Goal: Information Seeking & Learning: Learn about a topic

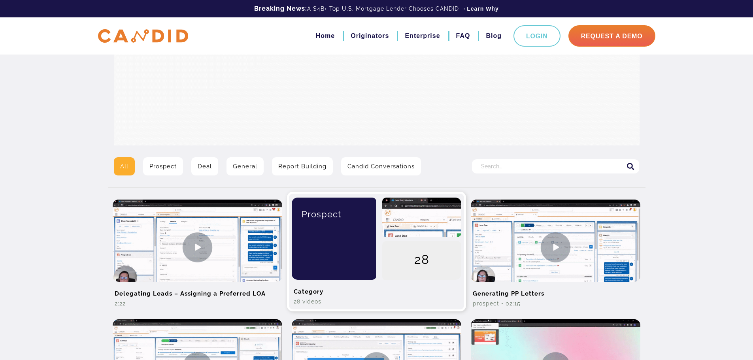
scroll to position [99, 0]
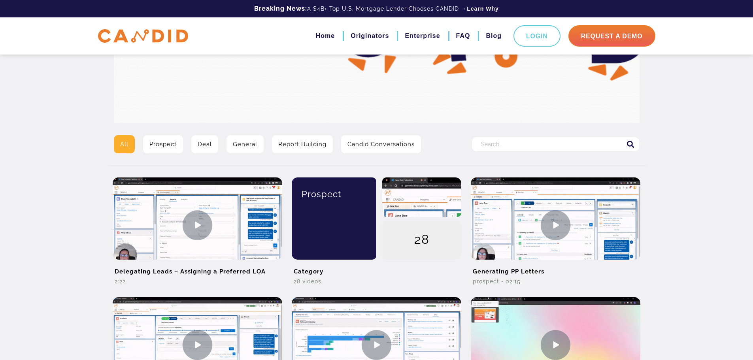
click at [522, 143] on input "Search for:" at bounding box center [555, 144] width 167 height 14
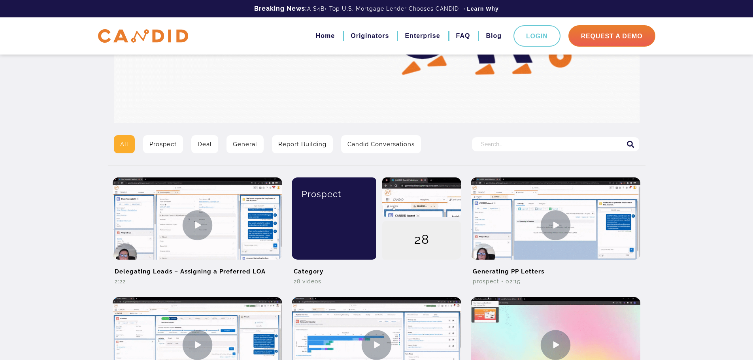
type input "bulk email"
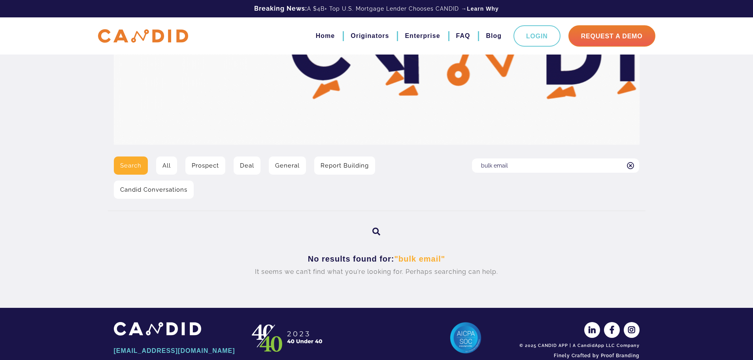
scroll to position [94, 0]
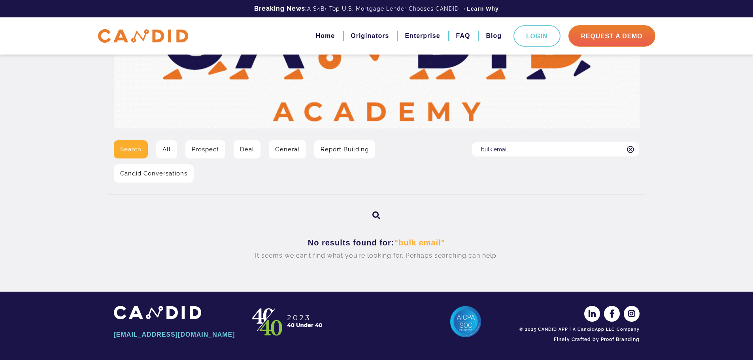
click at [498, 149] on input "bulk email" at bounding box center [555, 149] width 167 height 14
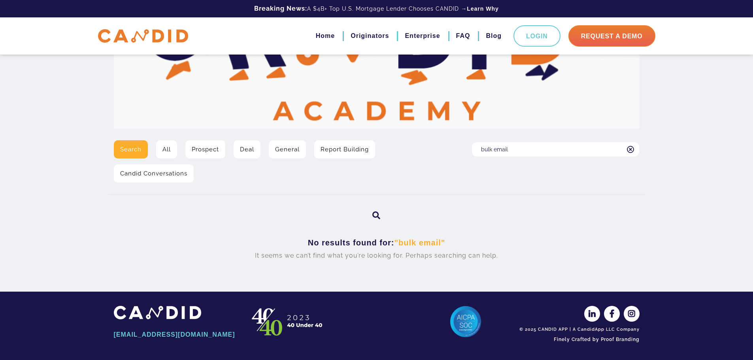
drag, startPoint x: 494, startPoint y: 150, endPoint x: 441, endPoint y: 143, distance: 53.1
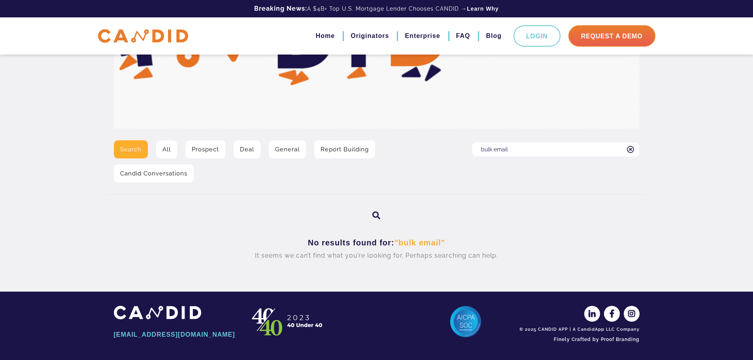
click at [441, 143] on div "Search All Prospect Deal General Report Building Candid Conversations Search fo…" at bounding box center [377, 164] width 538 height 48
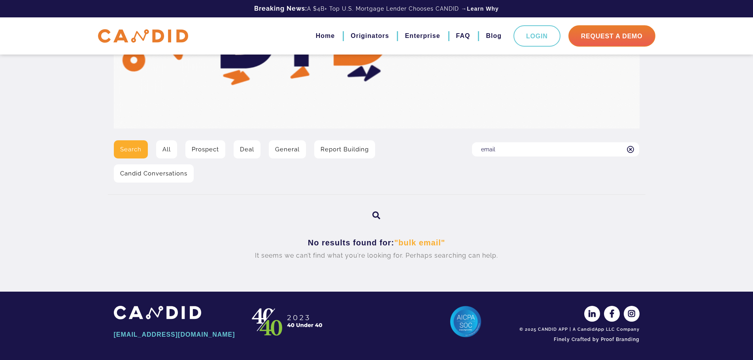
type input "email"
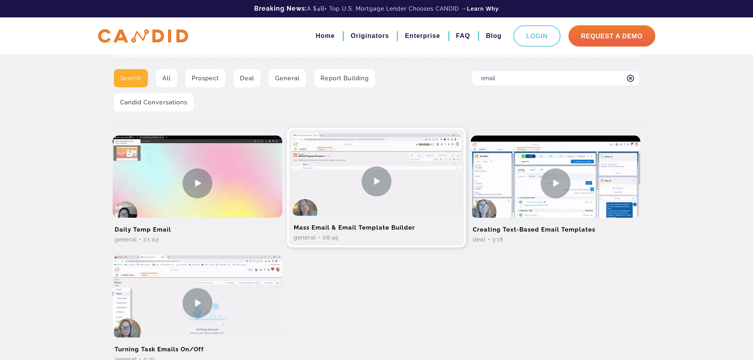
scroll to position [178, 0]
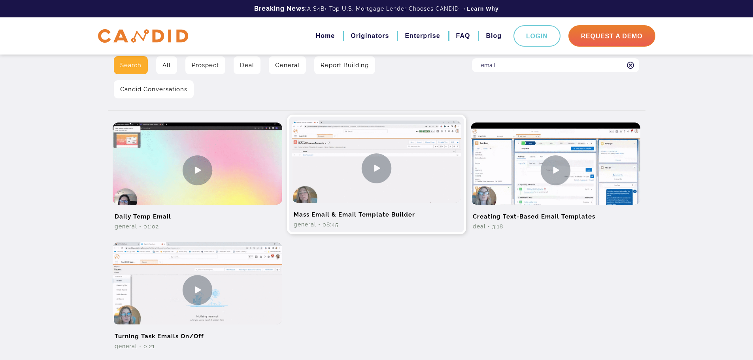
click at [384, 170] on img at bounding box center [377, 168] width 170 height 95
